Goal: Information Seeking & Learning: Compare options

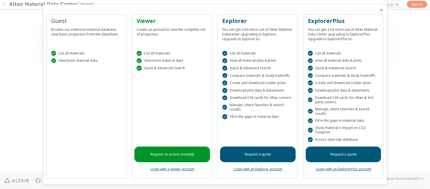
click at [379, 10] on icon "Close" at bounding box center [381, 10] width 4 height 4
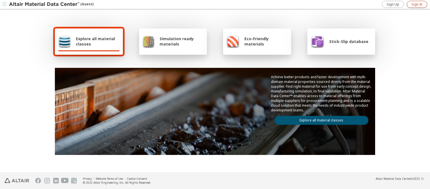
click at [416, 4] on span "Sign In" at bounding box center [416, 4] width 11 height 4
click at [44, 4] on img at bounding box center [44, 5] width 71 height 6
click at [95, 41] on span "Explore all material classes" at bounding box center [98, 41] width 44 height 11
click at [319, 119] on link "Explore all material classes" at bounding box center [321, 120] width 94 height 9
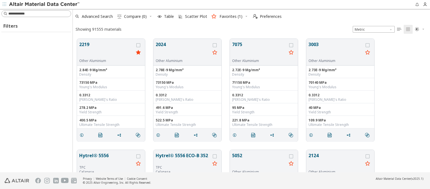
scroll to position [134, 352]
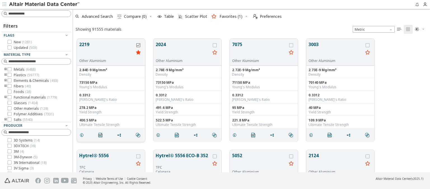
click at [139, 45] on icon "grid" at bounding box center [138, 45] width 4 height 4
click at [215, 45] on icon "grid" at bounding box center [215, 45] width 4 height 4
click at [135, 17] on span "Compare (2)" at bounding box center [135, 17] width 23 height 4
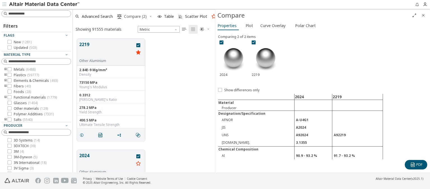
scroll to position [134, 138]
click at [272, 25] on span "Curve Overlay" at bounding box center [272, 25] width 25 height 9
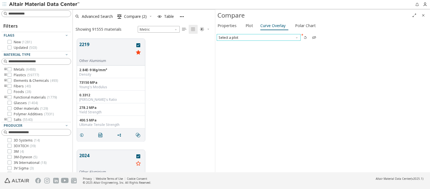
click at [258, 37] on span "Select a plot" at bounding box center [258, 37] width 84 height 7
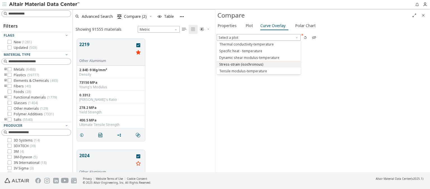
click at [258, 64] on span "Stress-strain (isochronous)" at bounding box center [241, 64] width 44 height 4
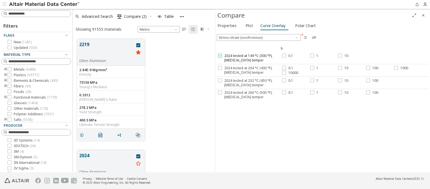
click at [248, 58] on span "2024 tested at 149 °C (300 °F), [MEDICAL_DATA] temper" at bounding box center [252, 58] width 56 height 9
click at [286, 56] on label "0.1" at bounding box center [287, 56] width 11 height 4
click at [312, 56] on div at bounding box center [312, 56] width 4 height 4
click at [341, 56] on label "10" at bounding box center [343, 56] width 10 height 4
click at [248, 70] on span "2024 tested at 204 °C (400 °F), [MEDICAL_DATA] temper" at bounding box center [252, 70] width 56 height 9
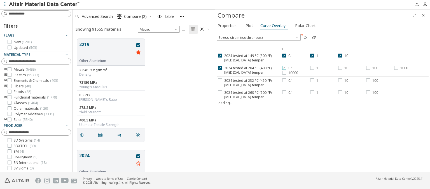
click at [286, 68] on label "0.1" at bounding box center [287, 68] width 11 height 4
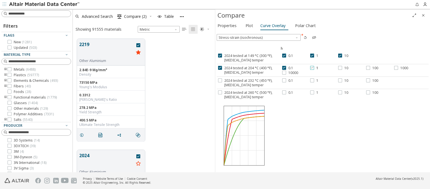
click at [312, 68] on div at bounding box center [312, 68] width 4 height 4
click at [341, 68] on label "10" at bounding box center [343, 68] width 10 height 4
click at [370, 68] on label "100" at bounding box center [372, 68] width 12 height 4
click at [400, 68] on span "1000" at bounding box center [404, 68] width 8 height 4
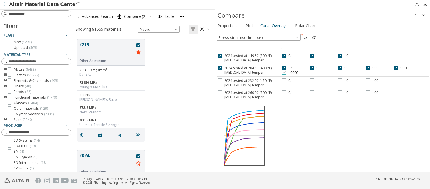
click at [288, 72] on span "10000" at bounding box center [293, 73] width 10 height 4
